Goal: Information Seeking & Learning: Learn about a topic

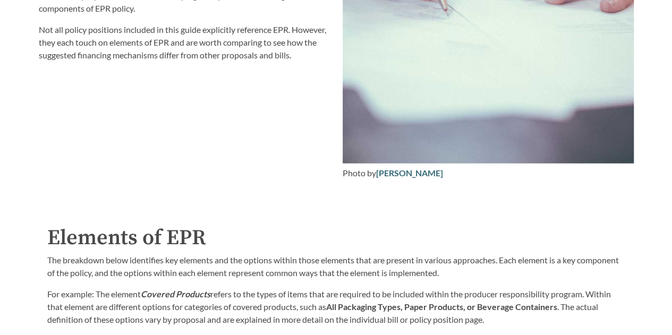
scroll to position [1407, 0]
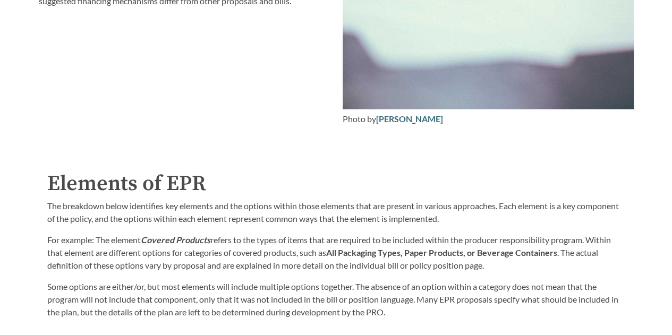
click at [142, 223] on p "The breakdown below identifies key elements and the options within those elemen…" at bounding box center [336, 212] width 578 height 25
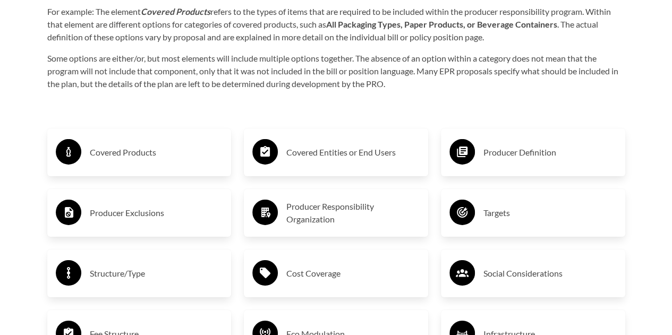
scroll to position [1636, 0]
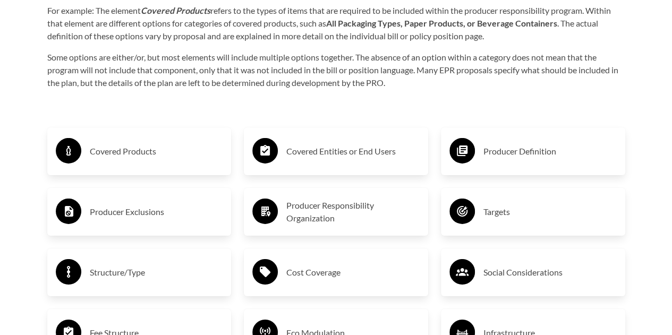
click at [172, 158] on h3 "Covered Products" at bounding box center [156, 151] width 133 height 17
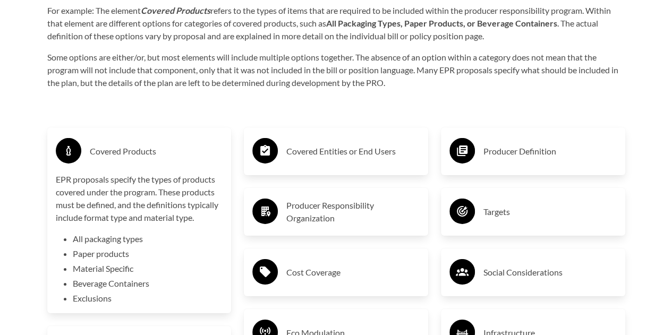
click at [172, 158] on h3 "Covered Products" at bounding box center [156, 151] width 133 height 17
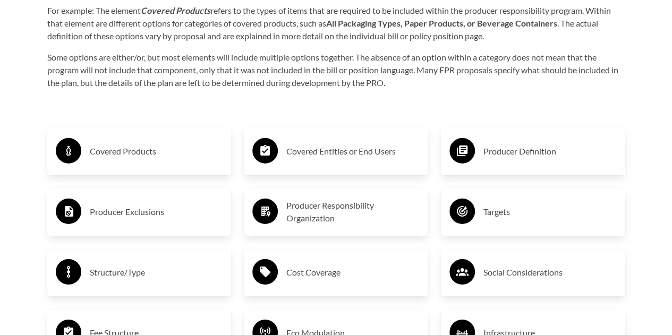
click at [172, 158] on h3 "Covered Products" at bounding box center [156, 151] width 133 height 17
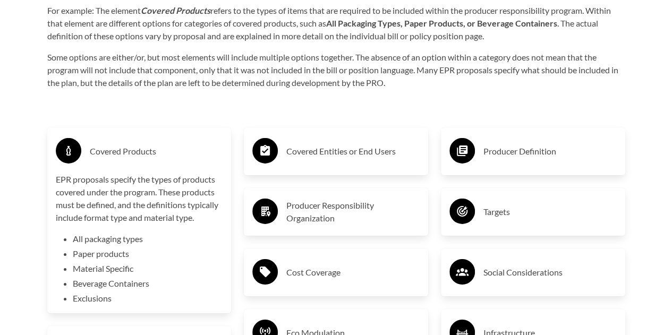
click at [172, 158] on h3 "Covered Products" at bounding box center [156, 151] width 133 height 17
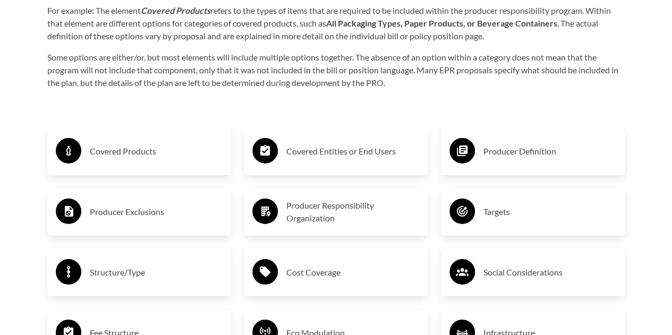
click at [169, 213] on h3 "Producer Exclusions" at bounding box center [156, 211] width 133 height 17
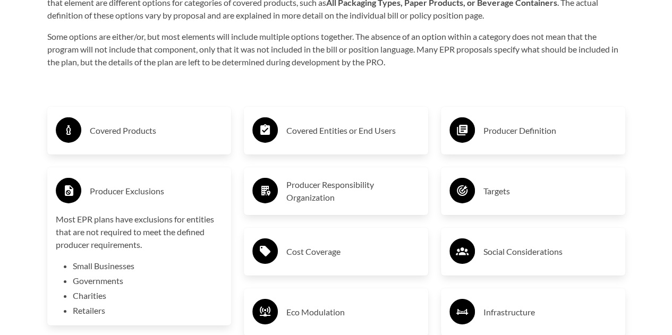
scroll to position [1657, 0]
click at [175, 191] on h3 "Producer Exclusions" at bounding box center [156, 190] width 133 height 17
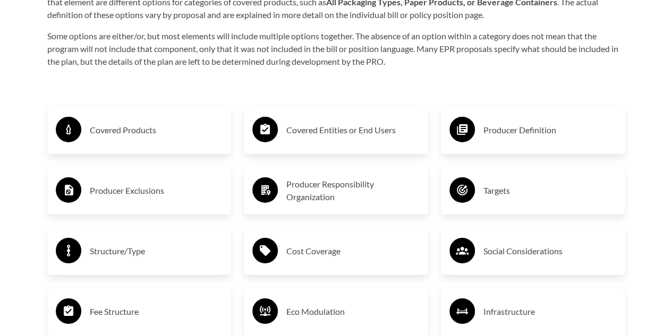
click at [302, 187] on h3 "Producer Responsibility Organization" at bounding box center [352, 190] width 133 height 25
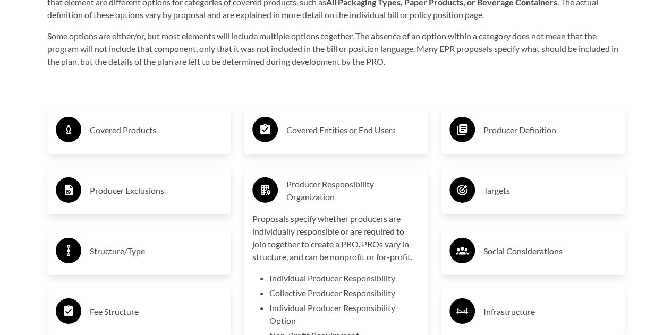
click at [302, 187] on h3 "Producer Responsibility Organization" at bounding box center [352, 190] width 133 height 25
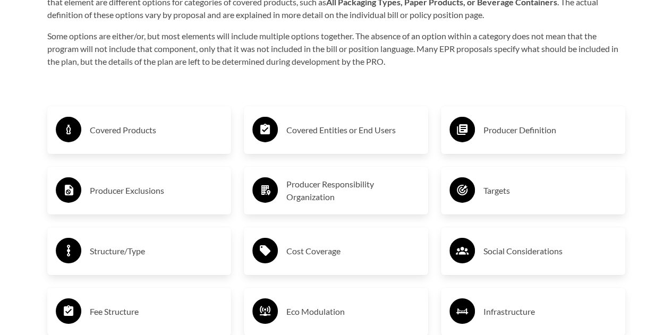
click at [328, 142] on div "Covered Entities or End Users" at bounding box center [335, 130] width 167 height 31
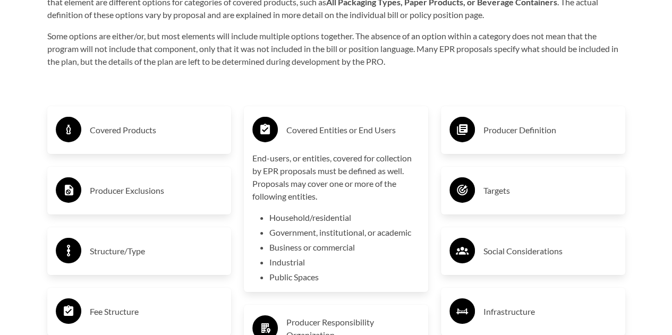
click at [328, 142] on div "Covered Entities or End Users" at bounding box center [335, 130] width 167 height 31
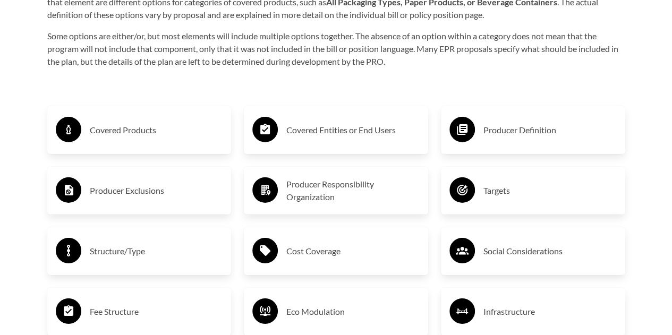
click at [493, 142] on div "Producer Definition" at bounding box center [532, 130] width 167 height 31
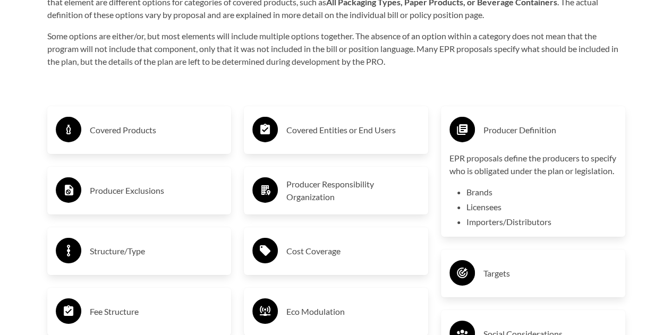
click at [493, 142] on div "Producer Definition" at bounding box center [532, 130] width 167 height 31
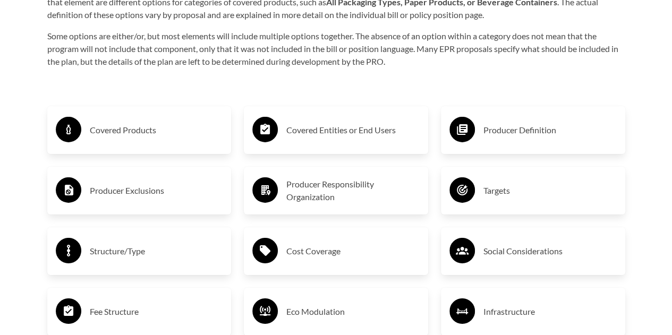
click at [493, 142] on div "Producer Definition" at bounding box center [532, 130] width 167 height 31
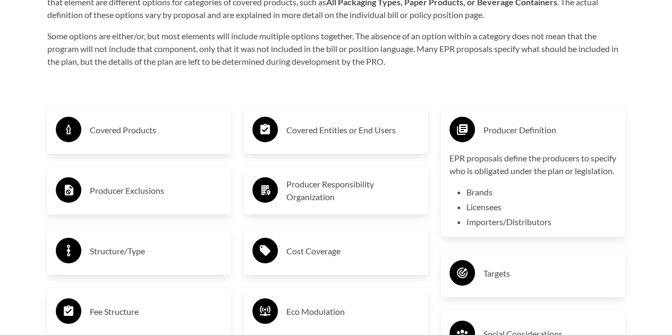
click at [493, 142] on div "Producer Definition" at bounding box center [532, 130] width 167 height 31
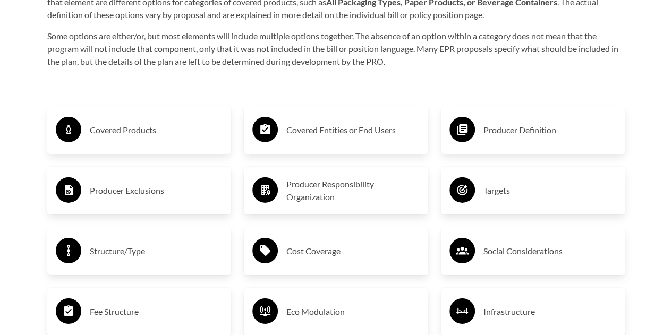
click at [498, 183] on div "Targets" at bounding box center [532, 190] width 167 height 31
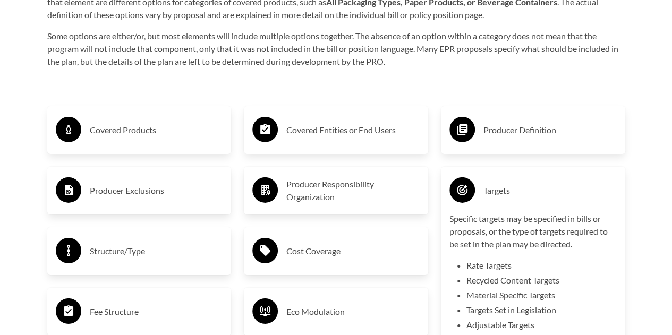
click at [498, 183] on div "Targets" at bounding box center [532, 190] width 167 height 31
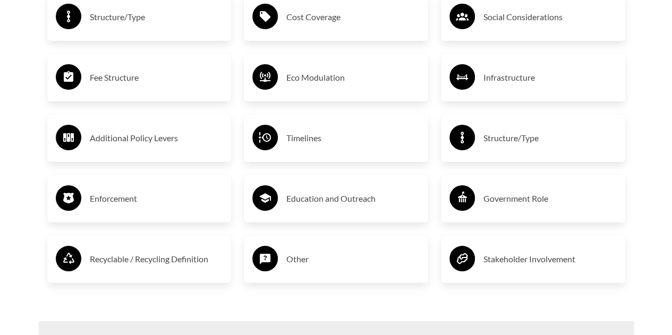
scroll to position [1898, 0]
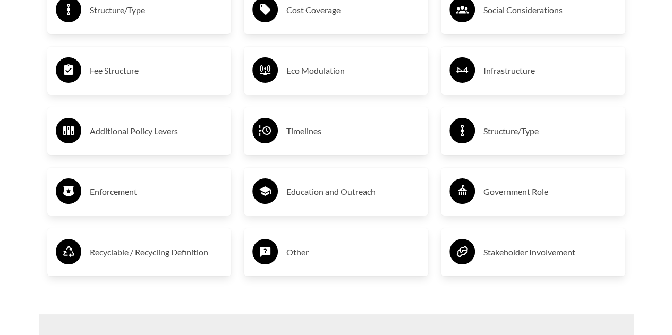
click at [207, 256] on h3 "Recyclable / Recycling Definition" at bounding box center [156, 252] width 133 height 17
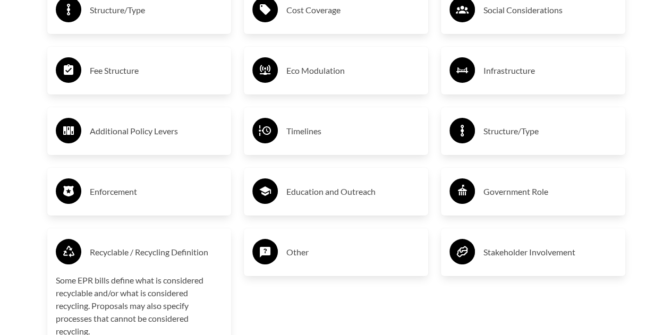
click at [294, 261] on h3 "Other" at bounding box center [352, 252] width 133 height 17
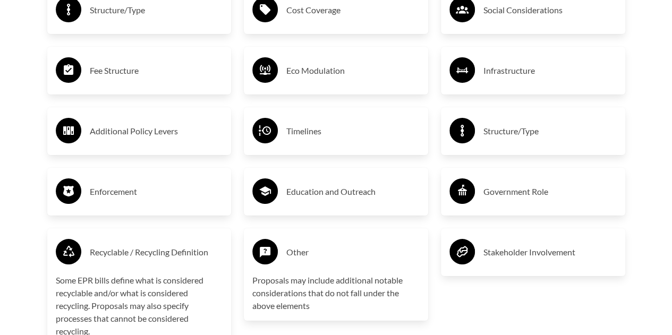
click at [294, 261] on h3 "Other" at bounding box center [352, 252] width 133 height 17
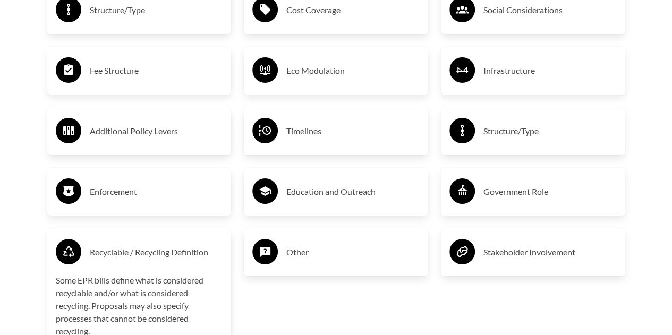
click at [294, 261] on h3 "Other" at bounding box center [352, 252] width 133 height 17
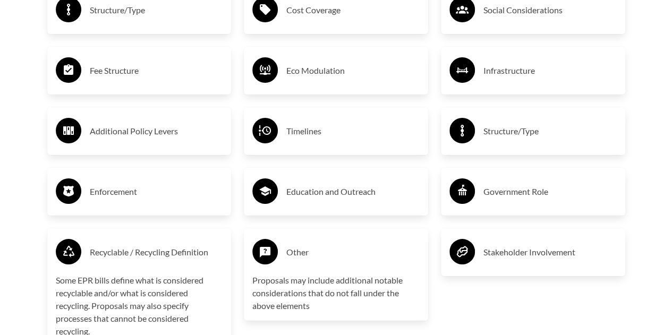
click at [202, 253] on h3 "Recyclable / Recycling Definition" at bounding box center [156, 252] width 133 height 17
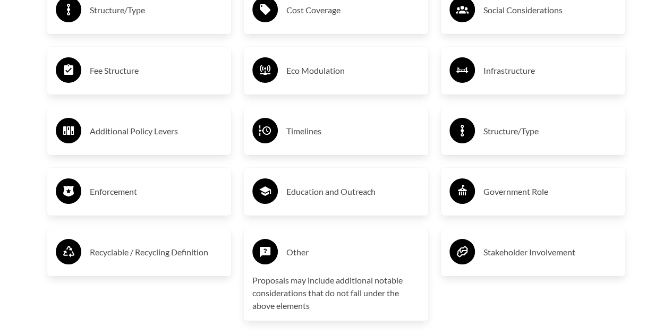
click at [530, 131] on h3 "Structure/Type" at bounding box center [549, 131] width 133 height 17
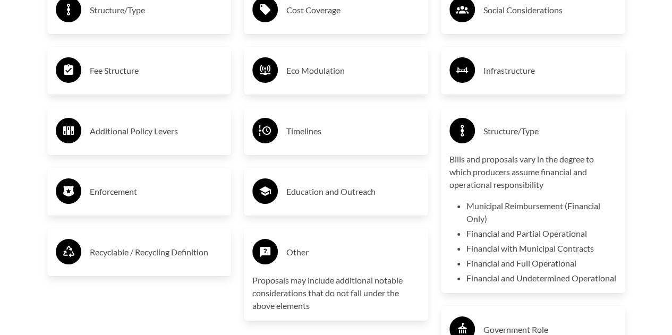
click at [530, 131] on h3 "Structure/Type" at bounding box center [549, 131] width 133 height 17
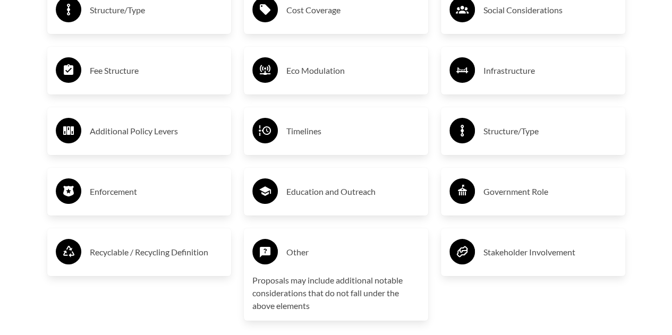
click at [534, 85] on div "Infrastructure" at bounding box center [532, 70] width 167 height 31
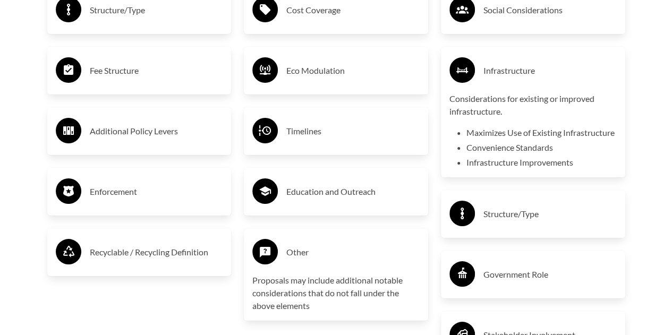
click at [534, 85] on div "Infrastructure" at bounding box center [532, 70] width 167 height 31
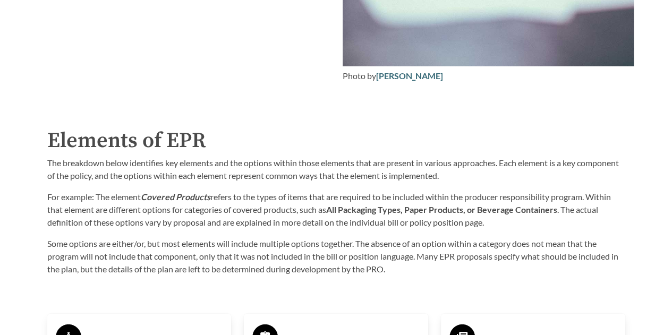
scroll to position [1431, 0]
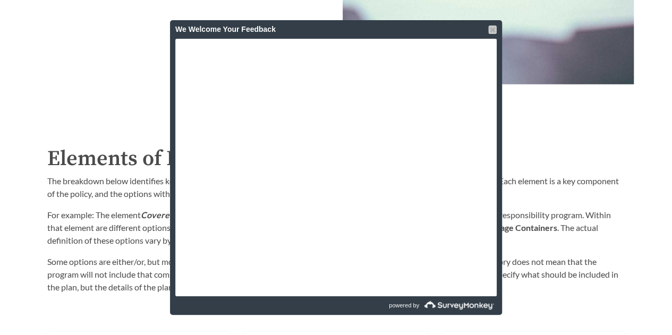
click at [493, 27] on div at bounding box center [492, 29] width 8 height 8
